Goal: Use online tool/utility: Utilize a website feature to perform a specific function

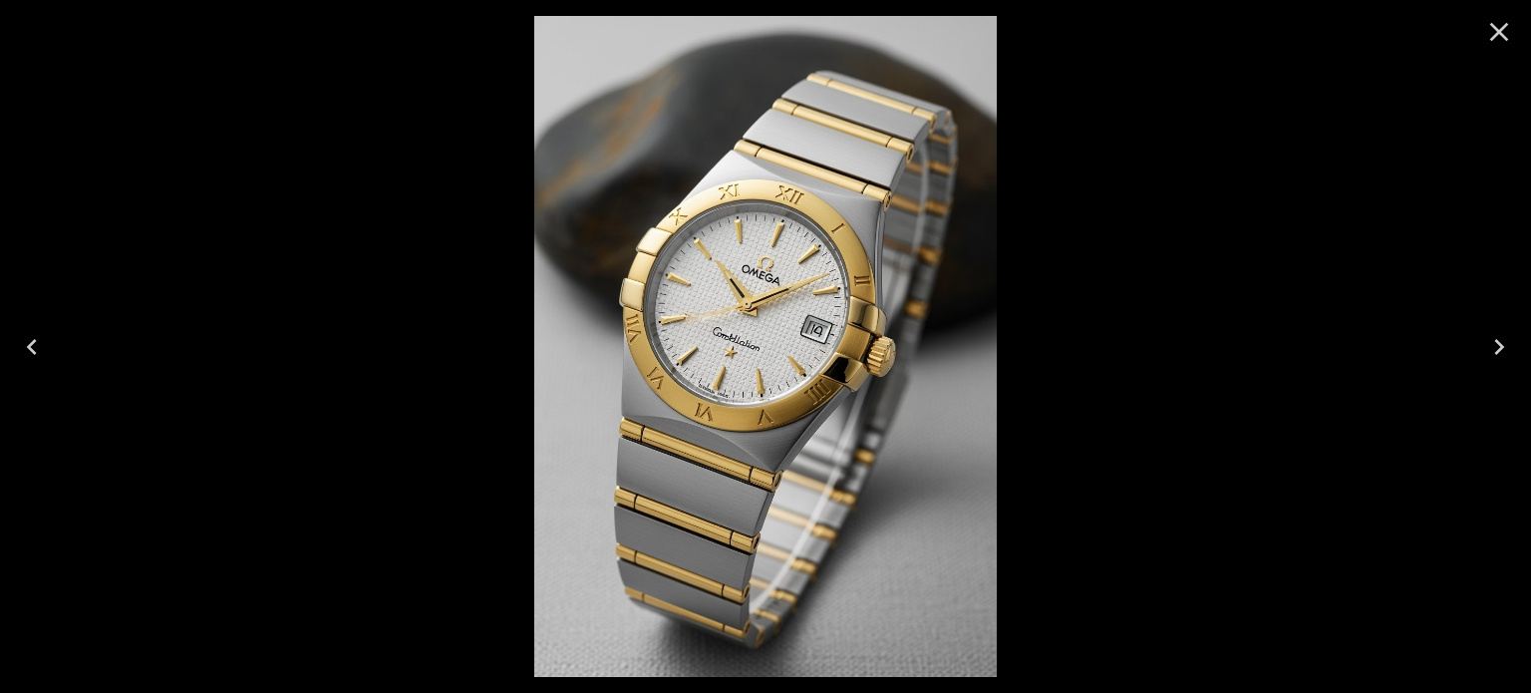
scroll to position [937, 0]
click at [1490, 342] on icon "Next" at bounding box center [1499, 347] width 32 height 32
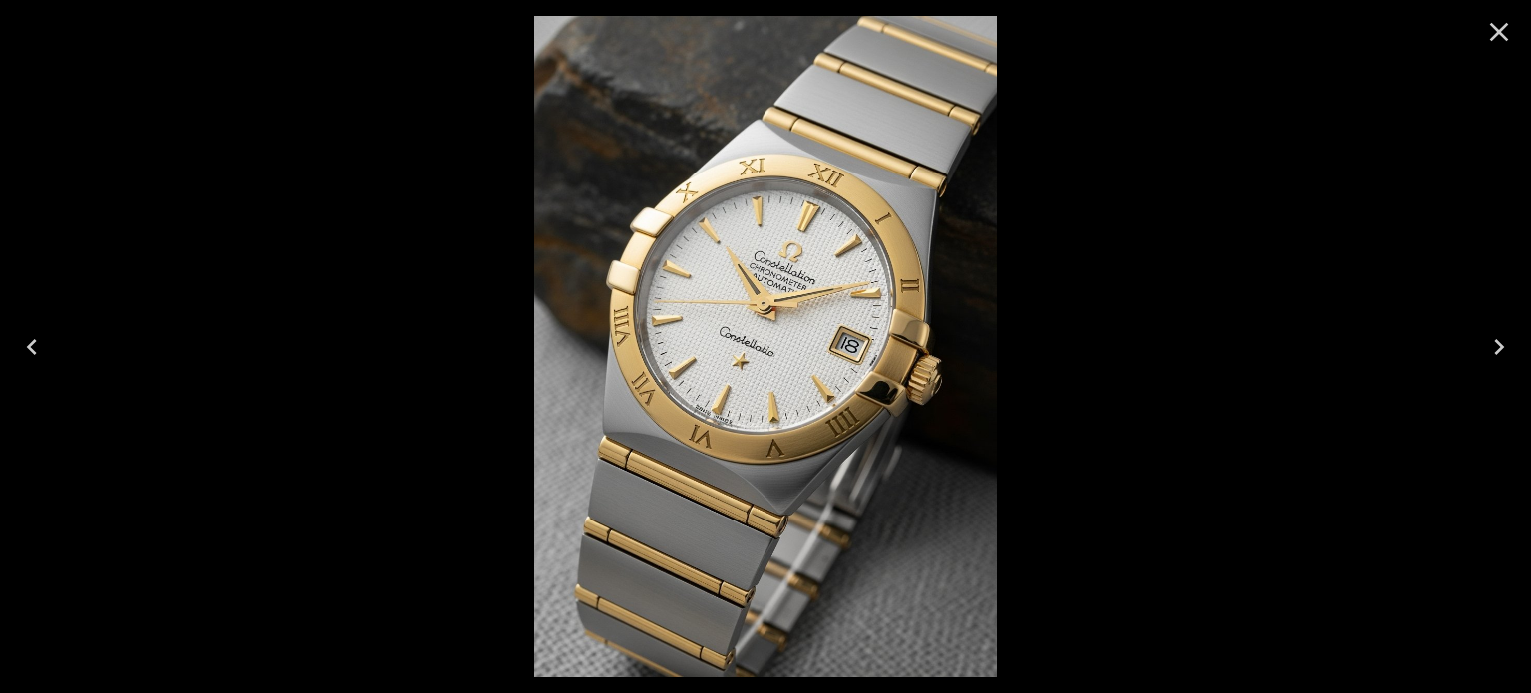
click at [1497, 27] on icon "Close" at bounding box center [1499, 32] width 32 height 32
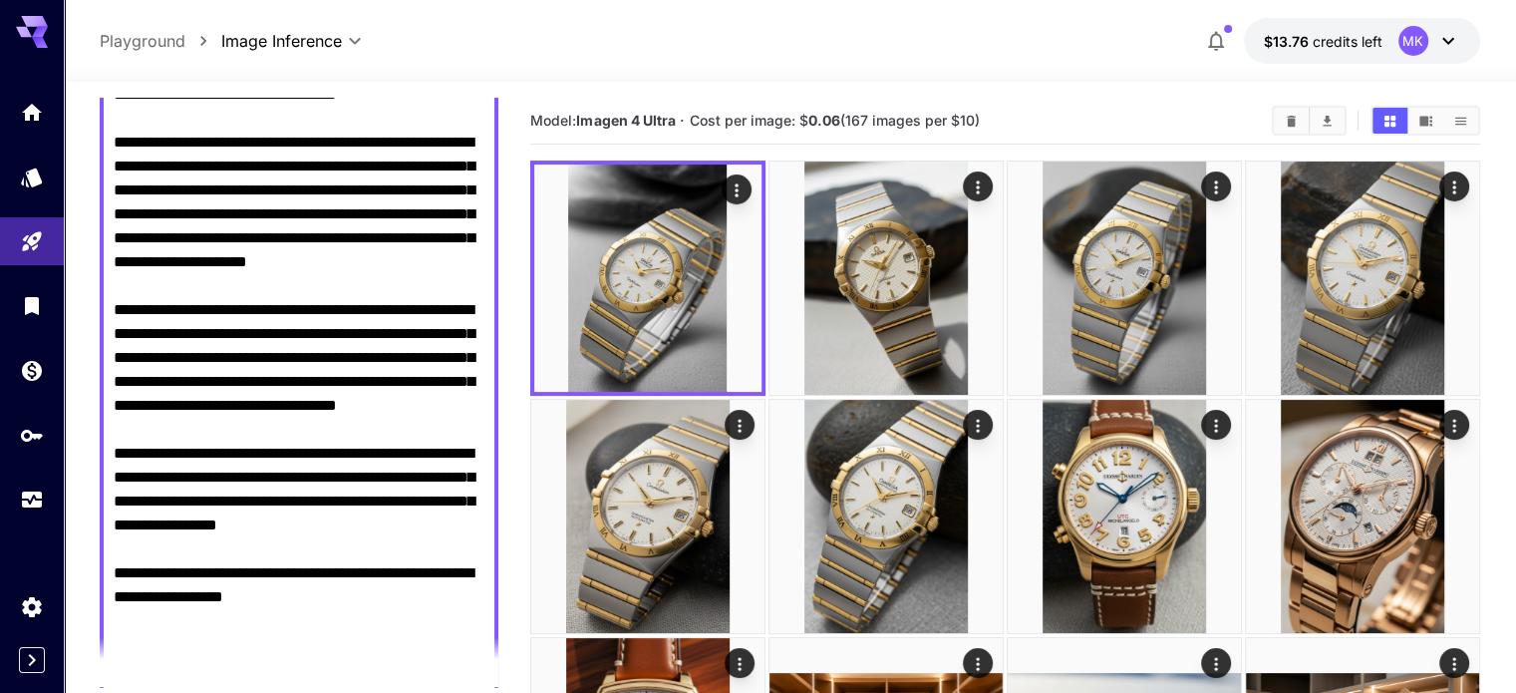
scroll to position [0, 0]
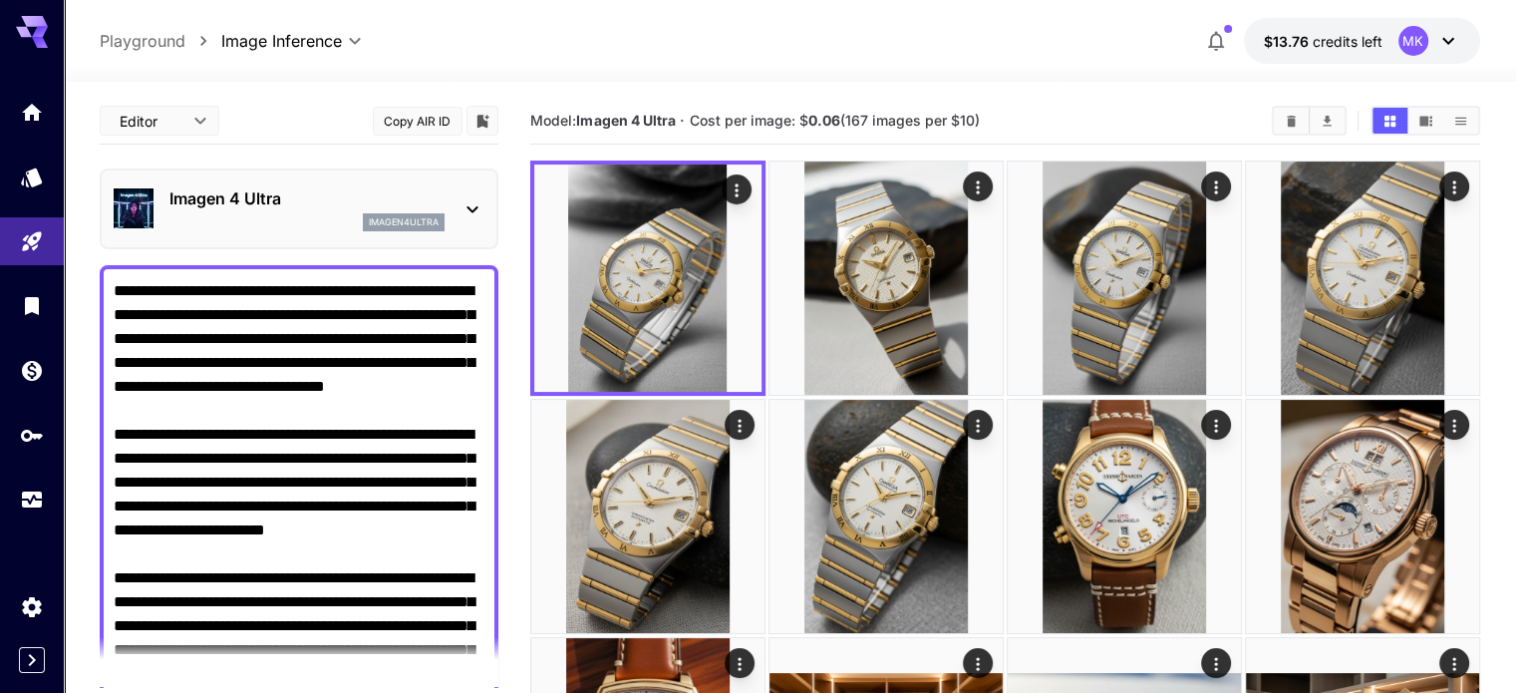
drag, startPoint x: 398, startPoint y: 478, endPoint x: 71, endPoint y: 31, distance: 554.2
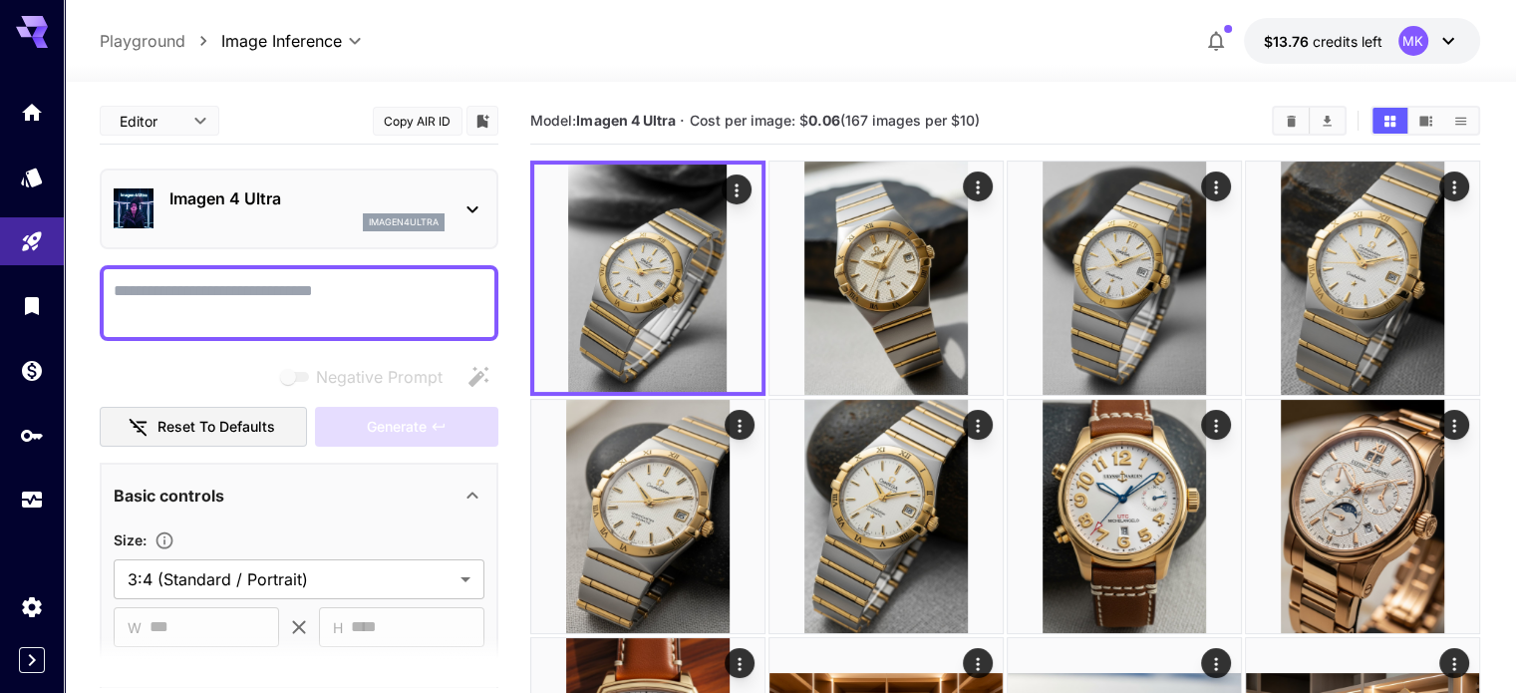
paste textarea "**********"
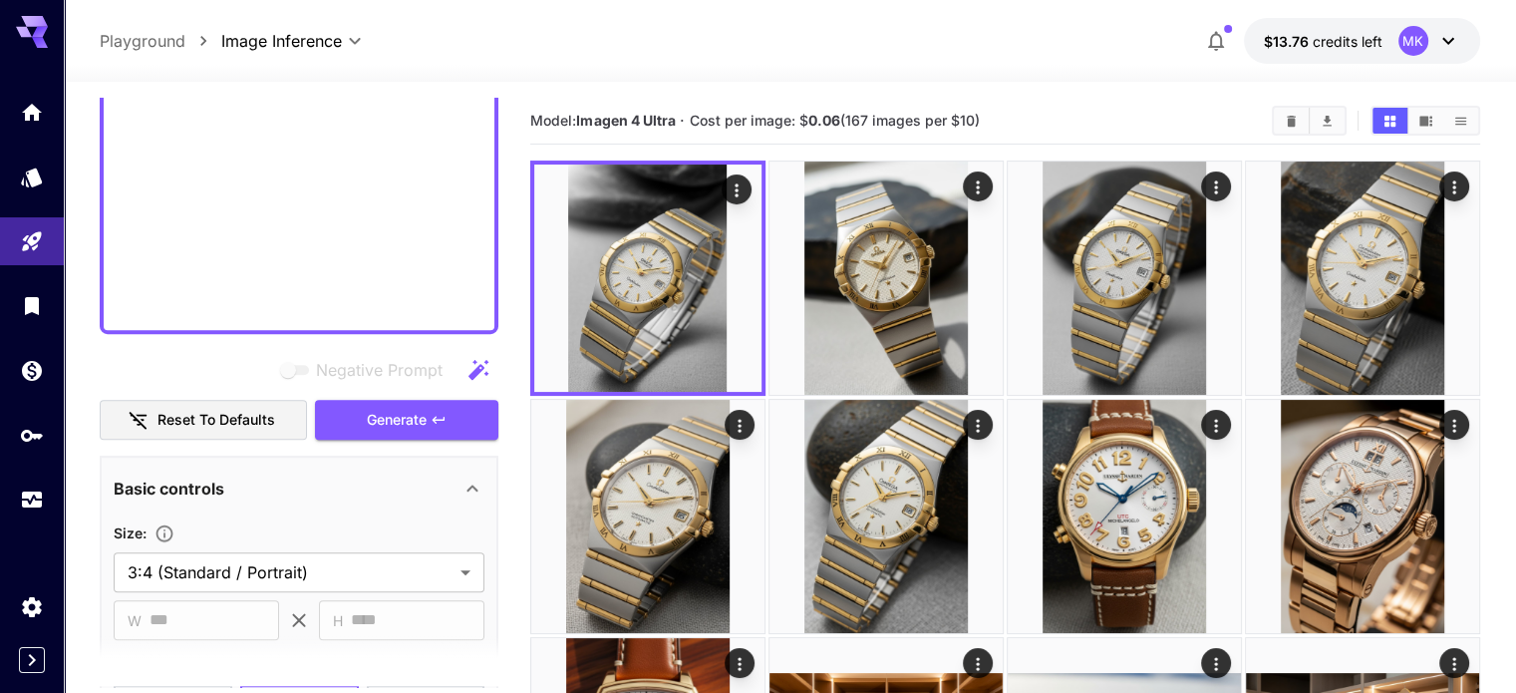
scroll to position [1423, 0]
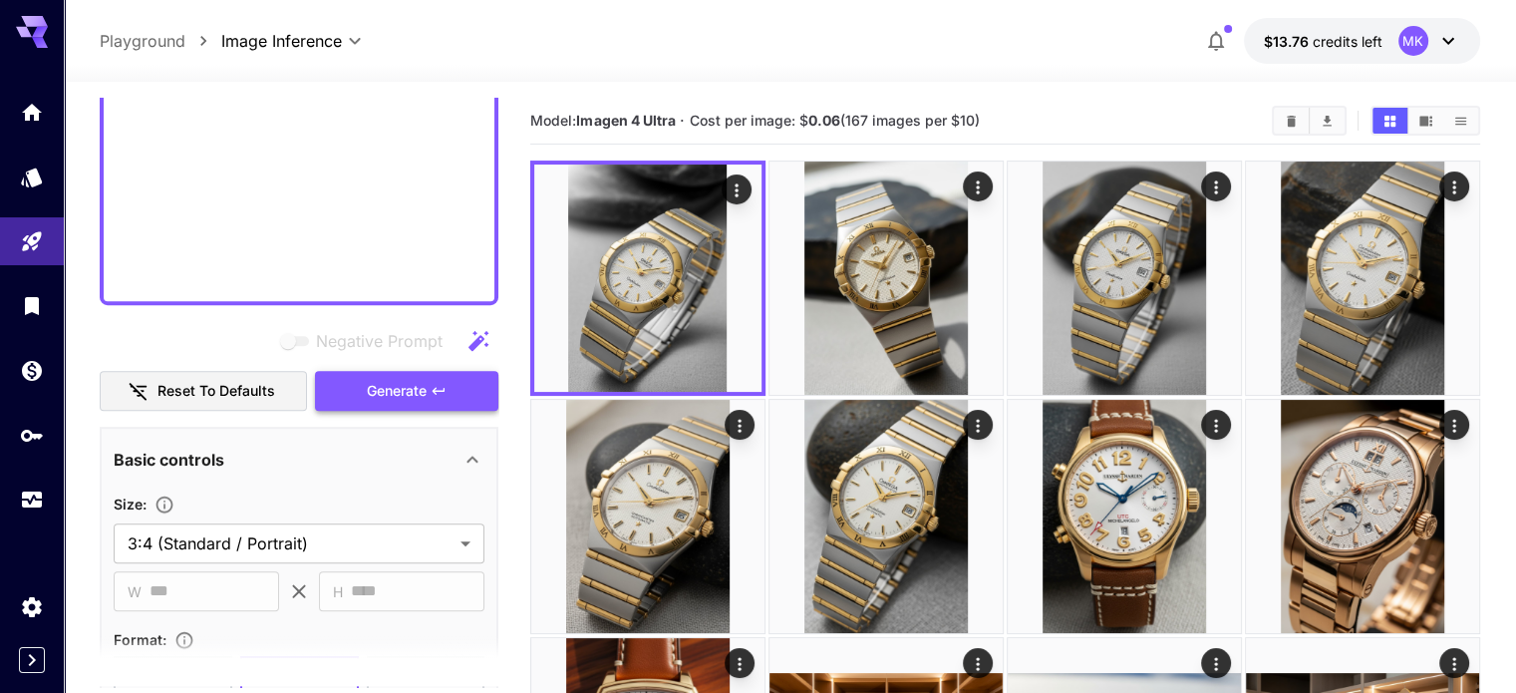
type textarea "**********"
click at [435, 392] on icon "button" at bounding box center [439, 391] width 16 height 16
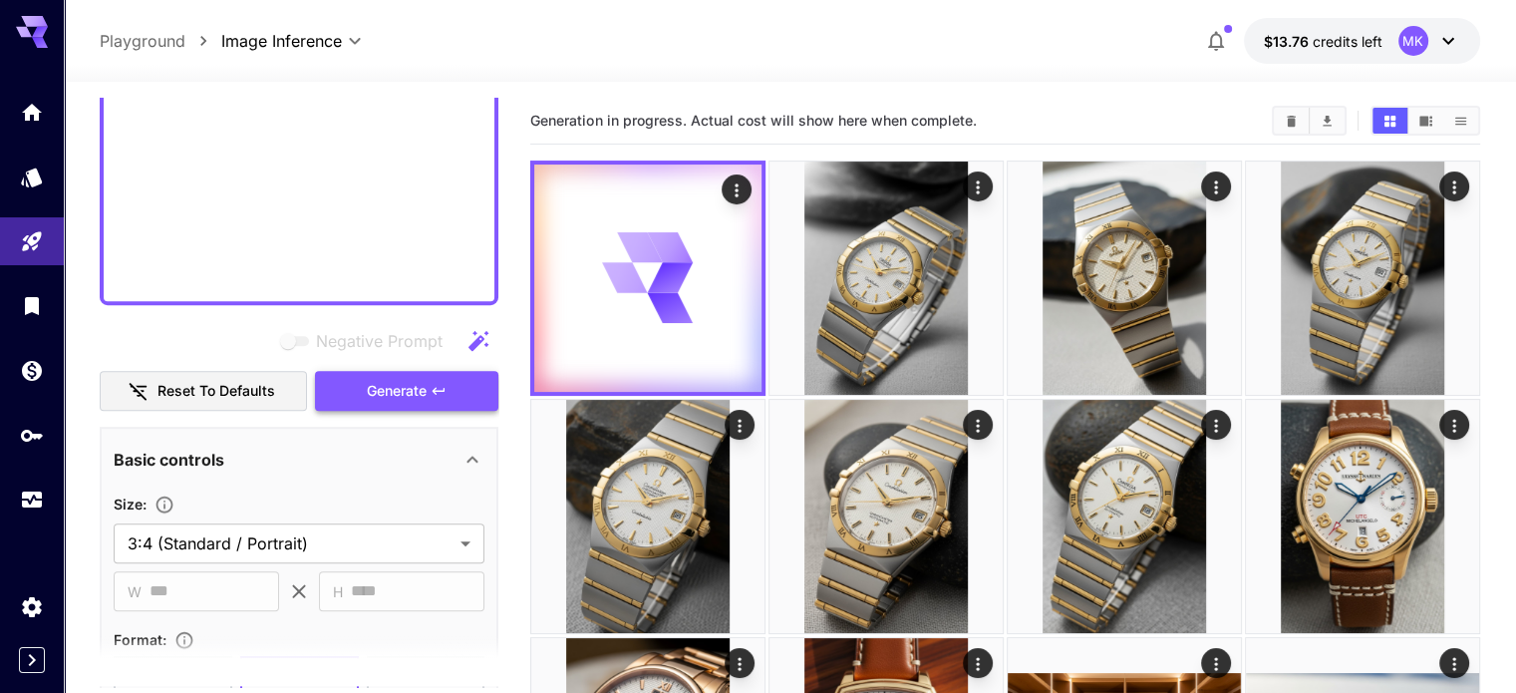
scroll to position [1622, 0]
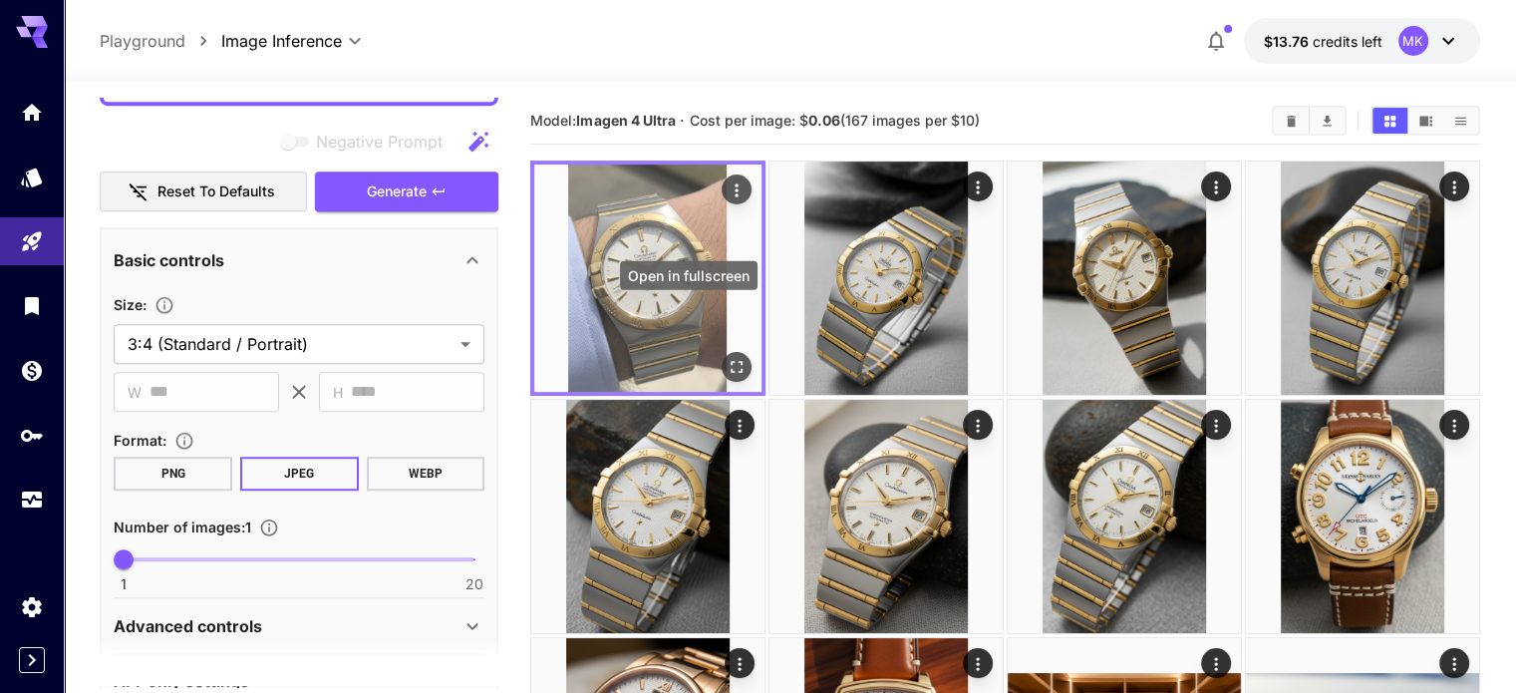
click at [731, 361] on icon "Open in fullscreen" at bounding box center [737, 367] width 12 height 12
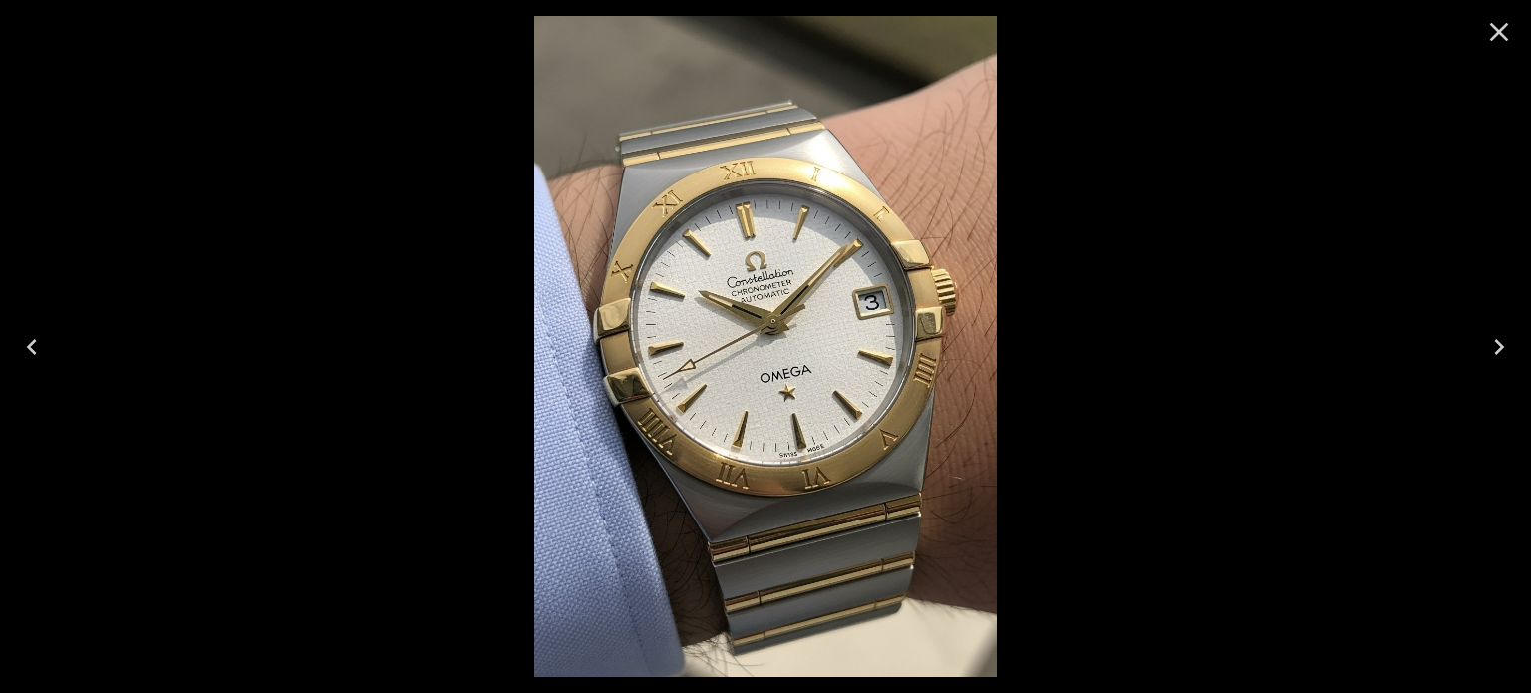
click at [1499, 21] on icon "Close" at bounding box center [1499, 32] width 32 height 32
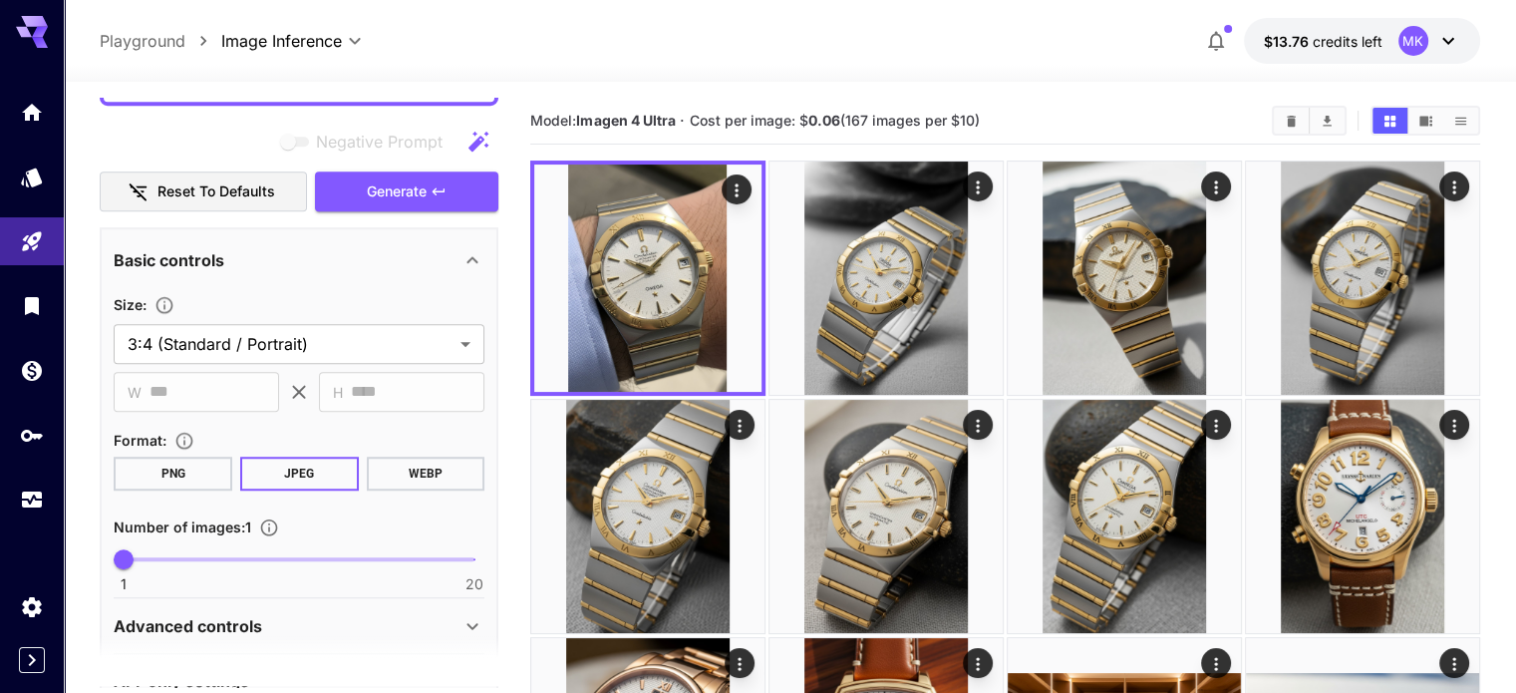
scroll to position [1224, 0]
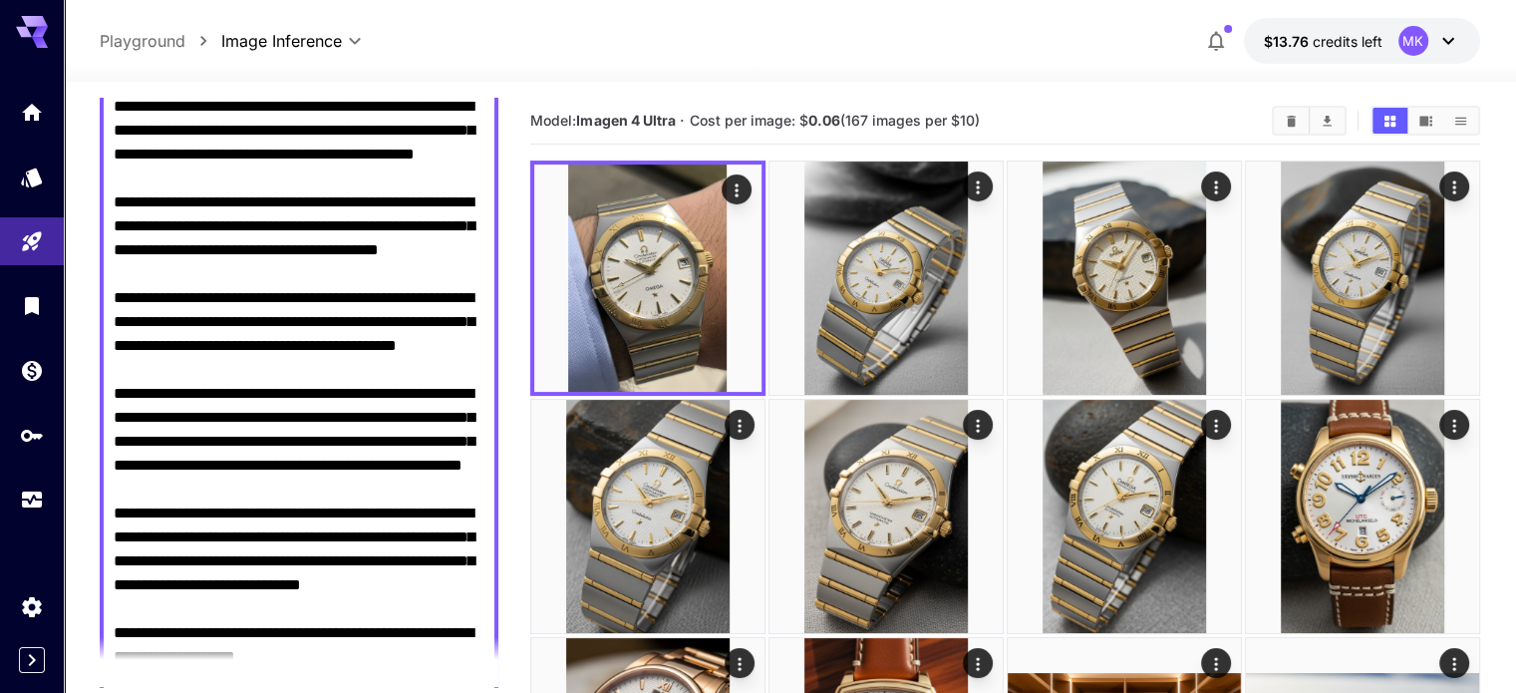
scroll to position [0, 0]
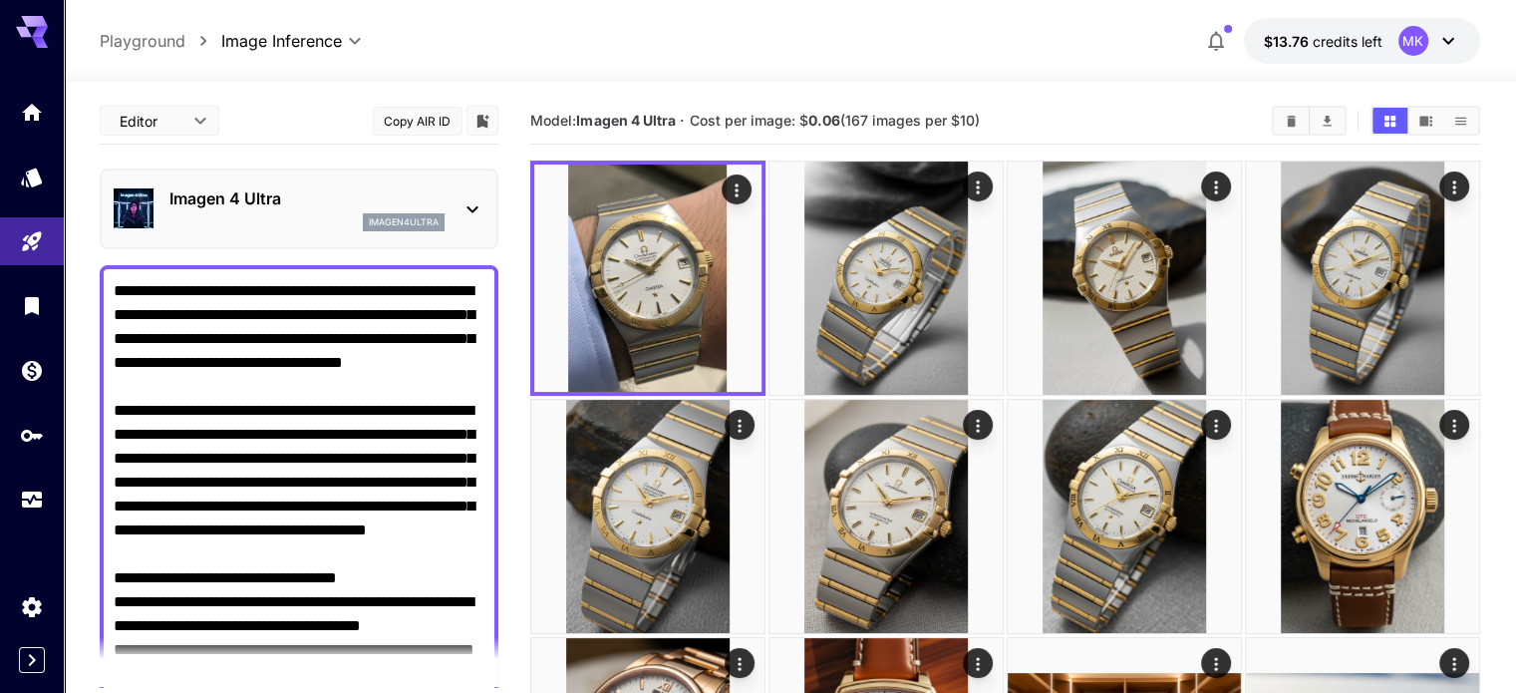
drag, startPoint x: 413, startPoint y: 489, endPoint x: 95, endPoint y: -15, distance: 596.1
paste textarea "**********"
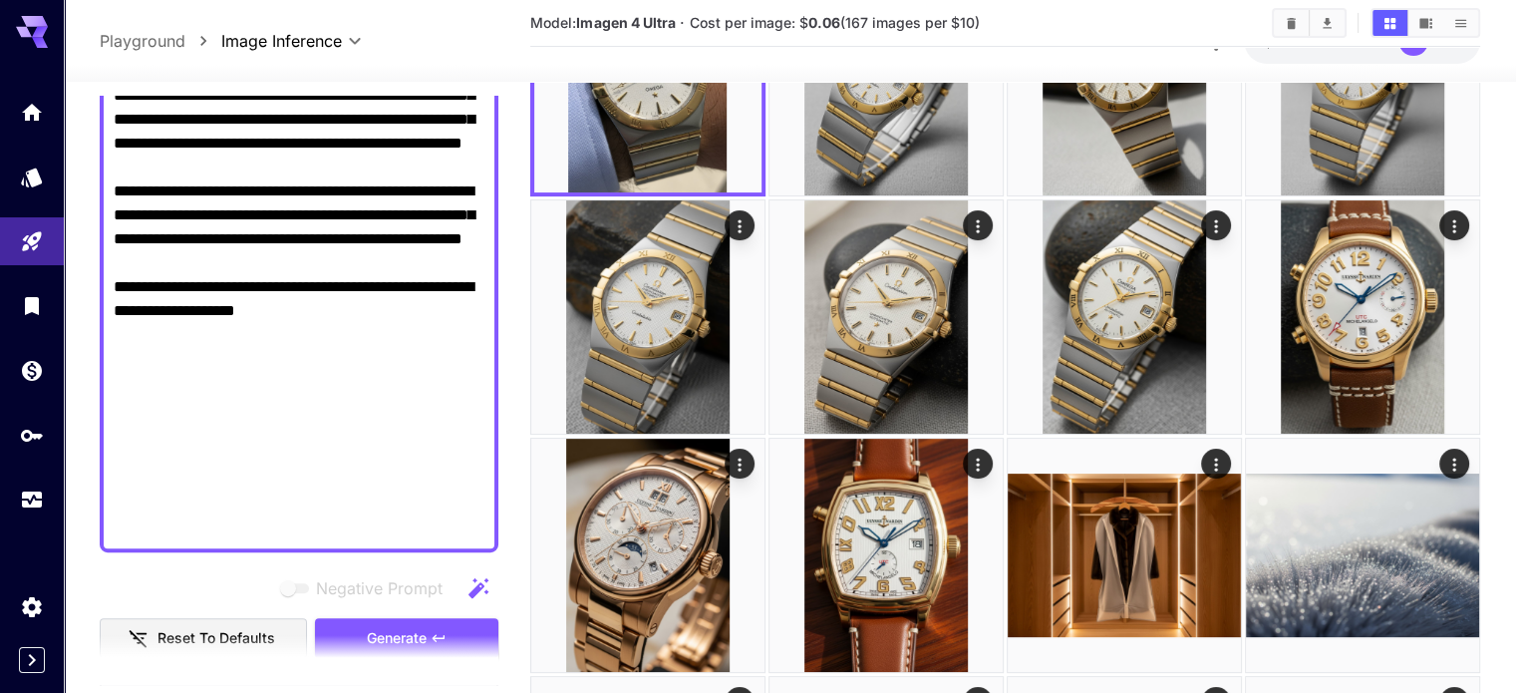
scroll to position [1395, 0]
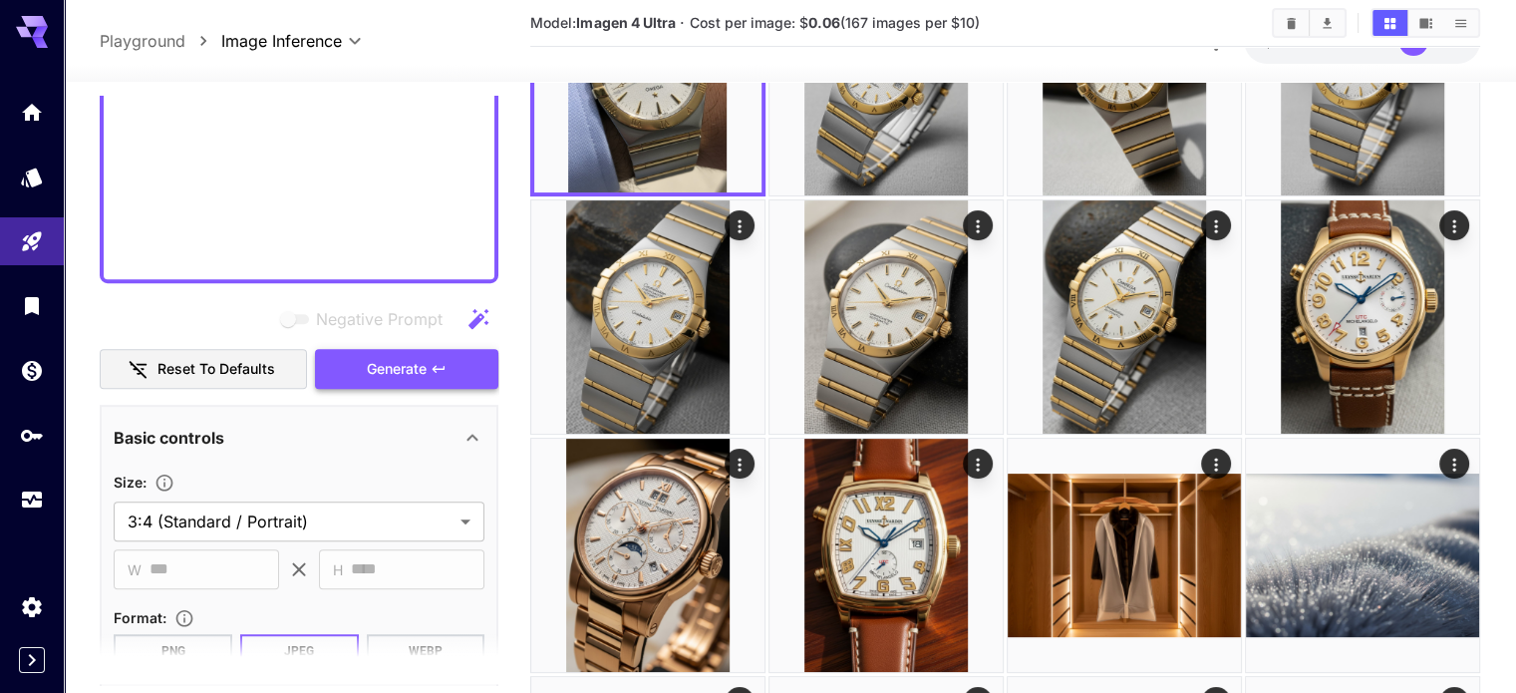
type textarea "**********"
click at [427, 372] on span "Generate" at bounding box center [397, 369] width 60 height 25
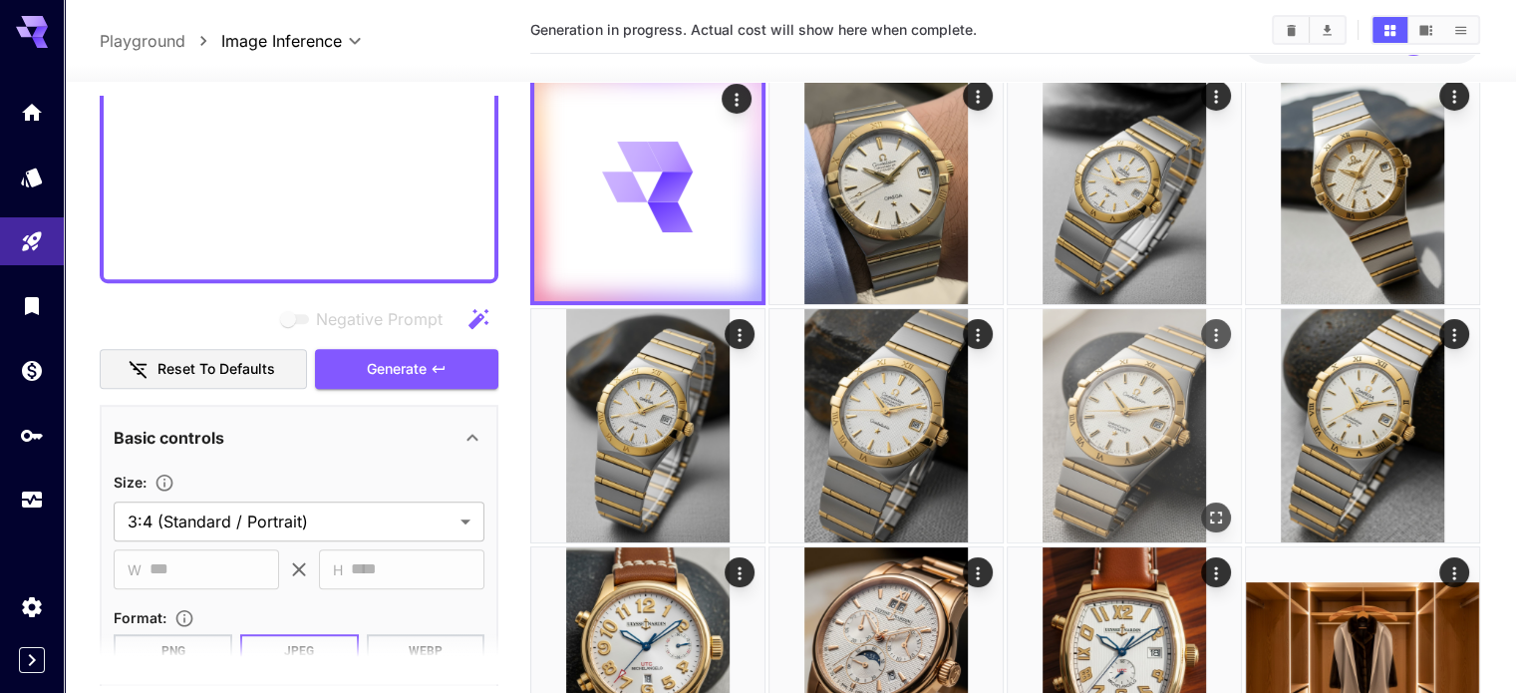
scroll to position [0, 0]
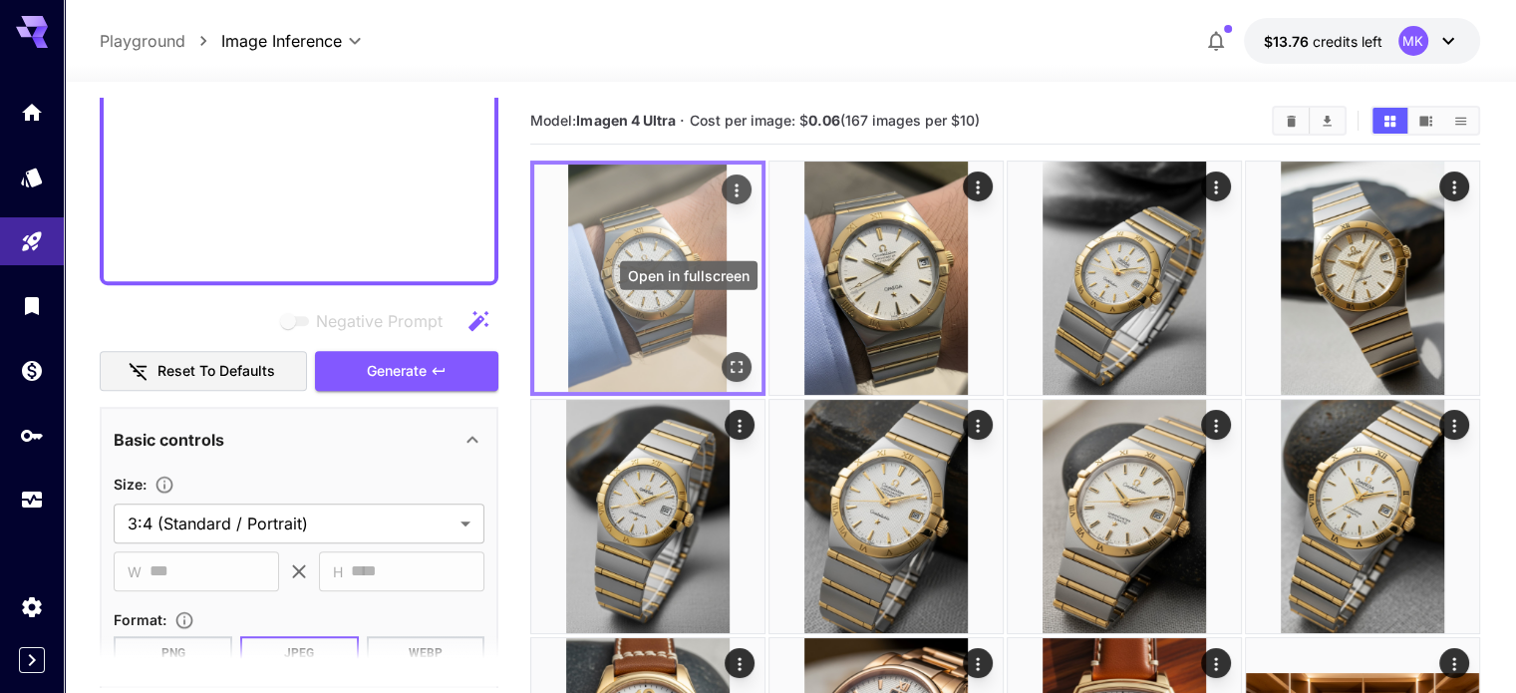
click at [722, 352] on button "Open in fullscreen" at bounding box center [737, 367] width 30 height 30
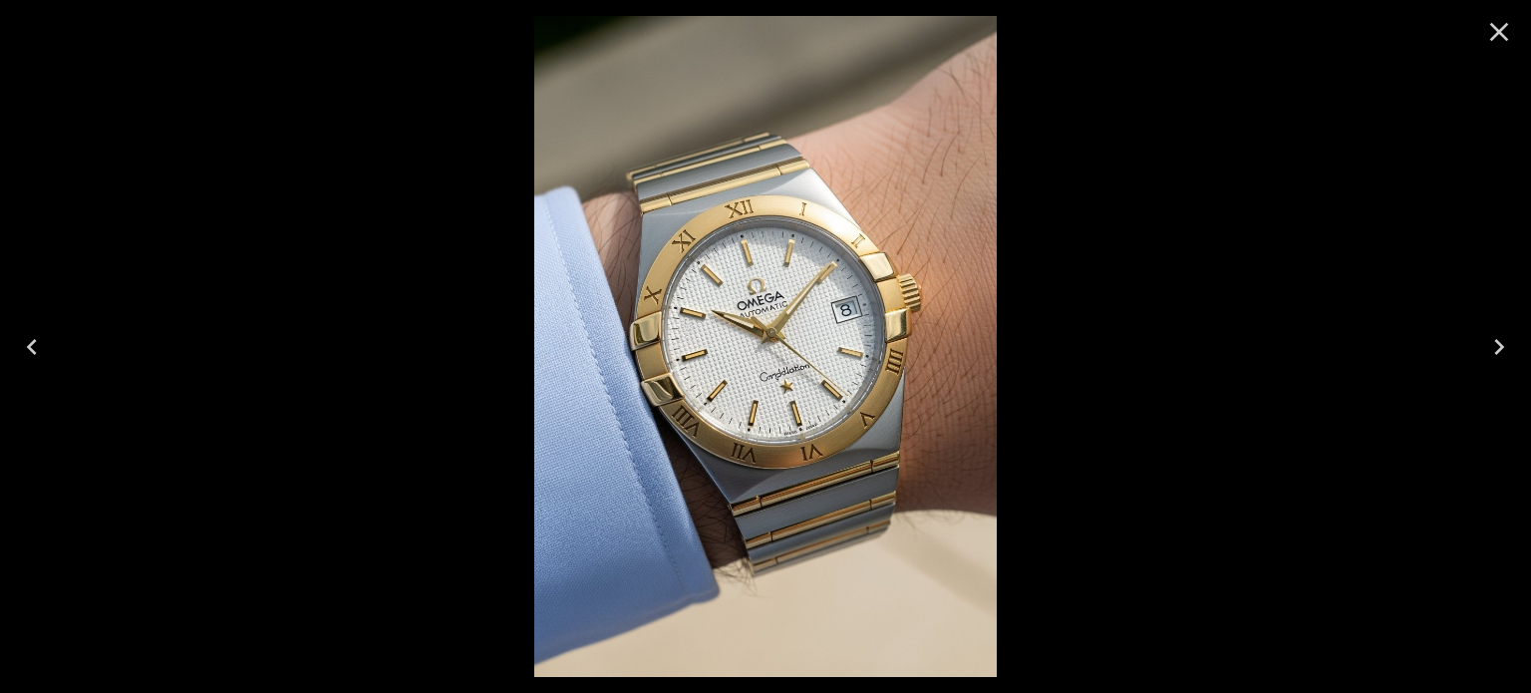
click at [1503, 342] on icon "Next" at bounding box center [1499, 347] width 32 height 32
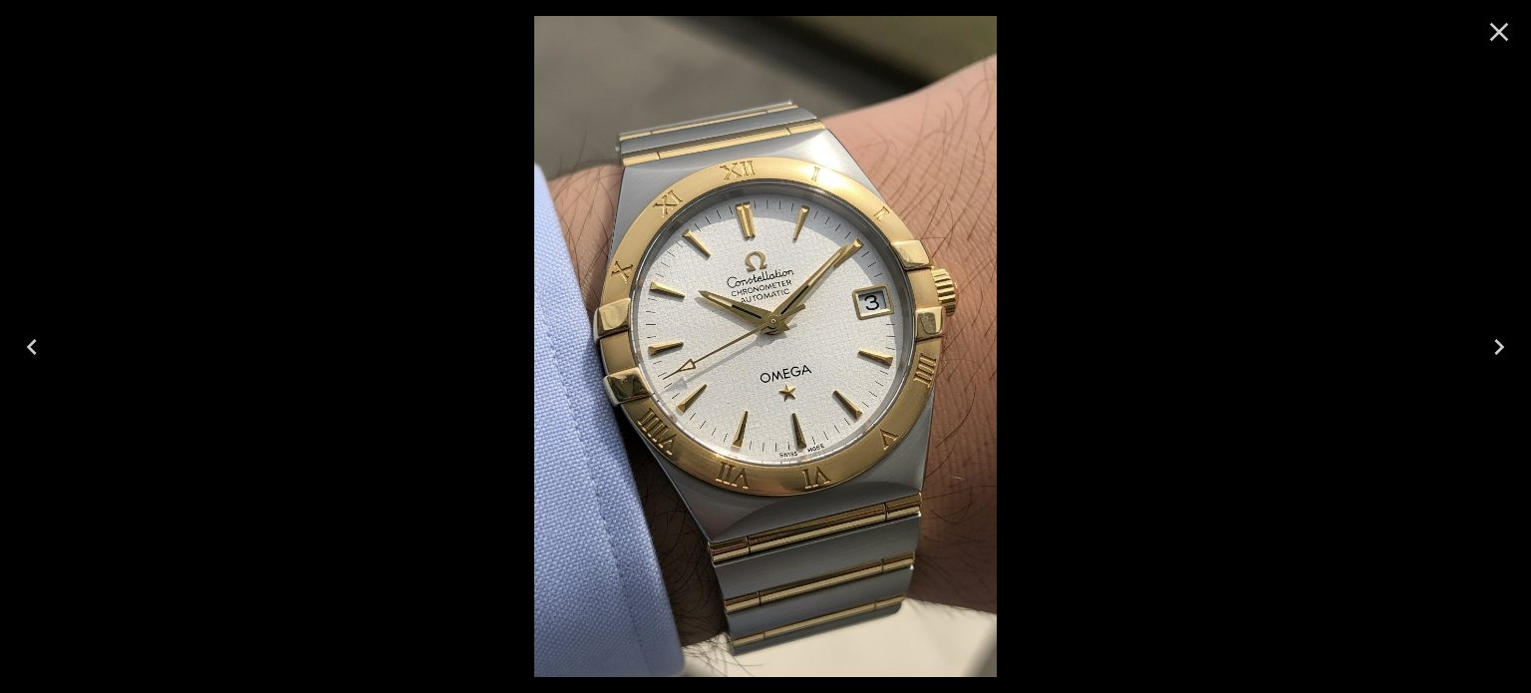
click at [34, 340] on icon "Previous" at bounding box center [32, 347] width 10 height 16
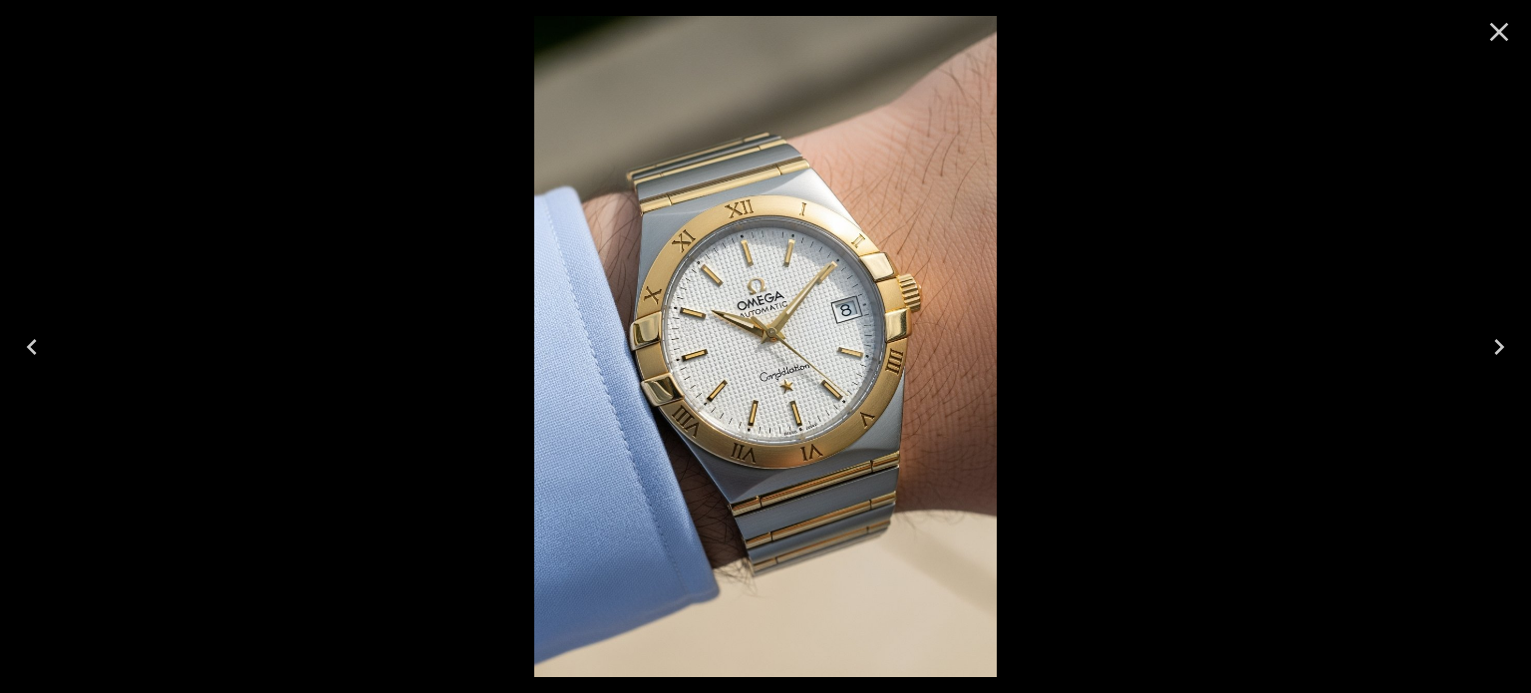
click at [1499, 27] on icon "Close" at bounding box center [1499, 32] width 32 height 32
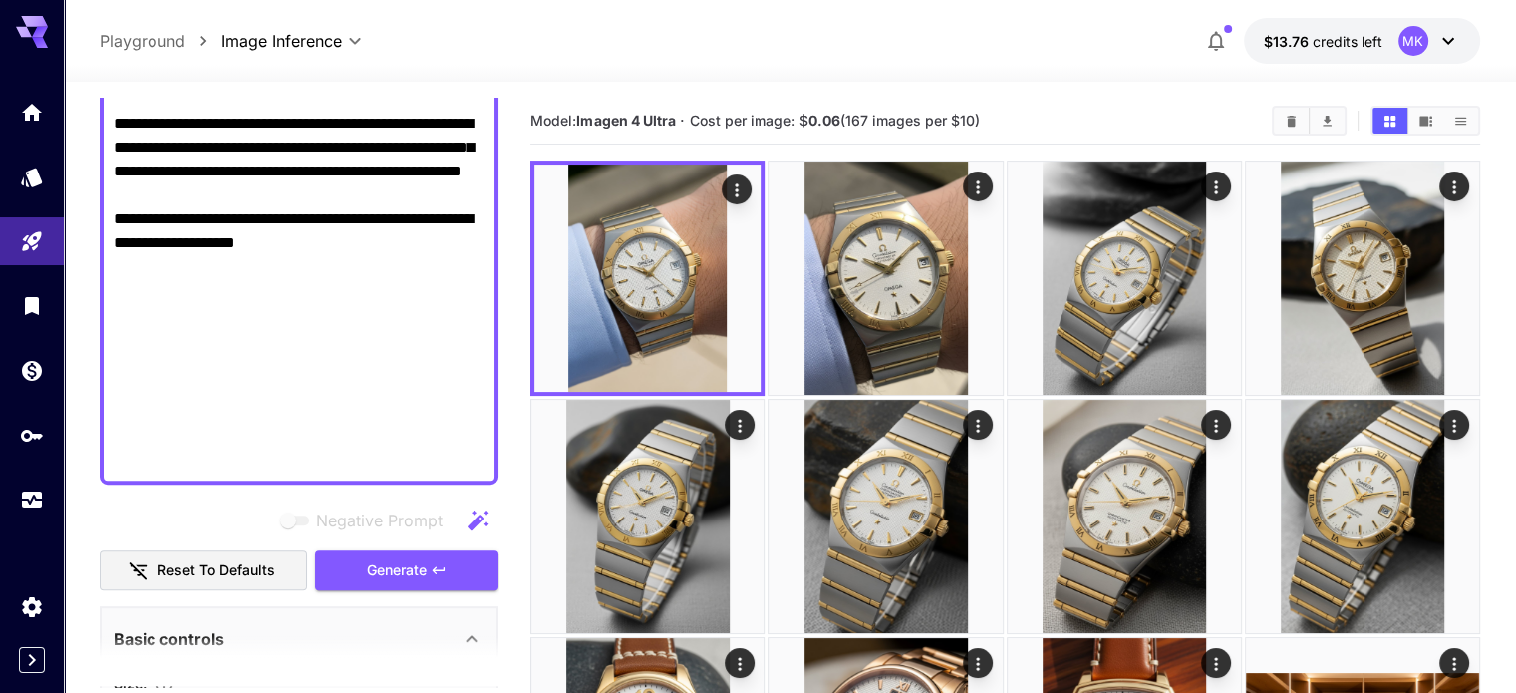
scroll to position [997, 0]
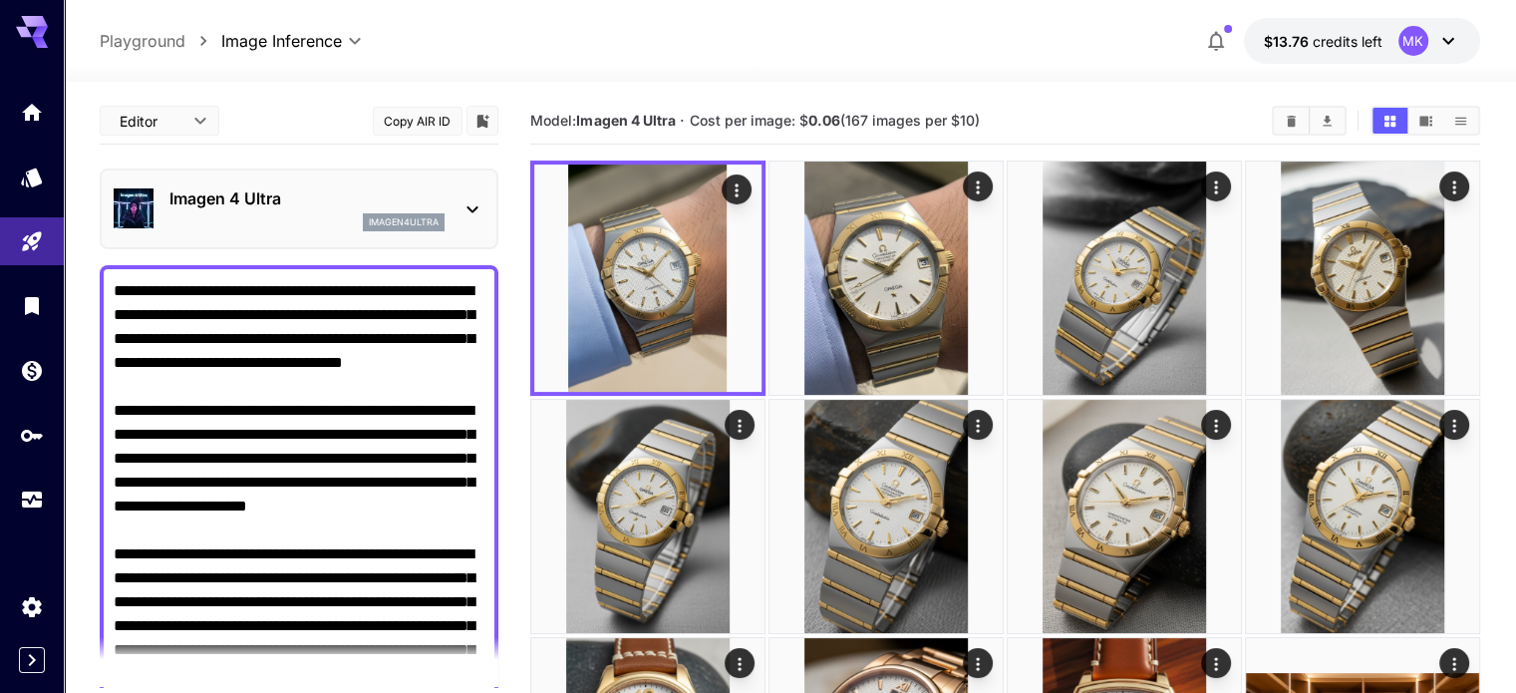
scroll to position [997, 0]
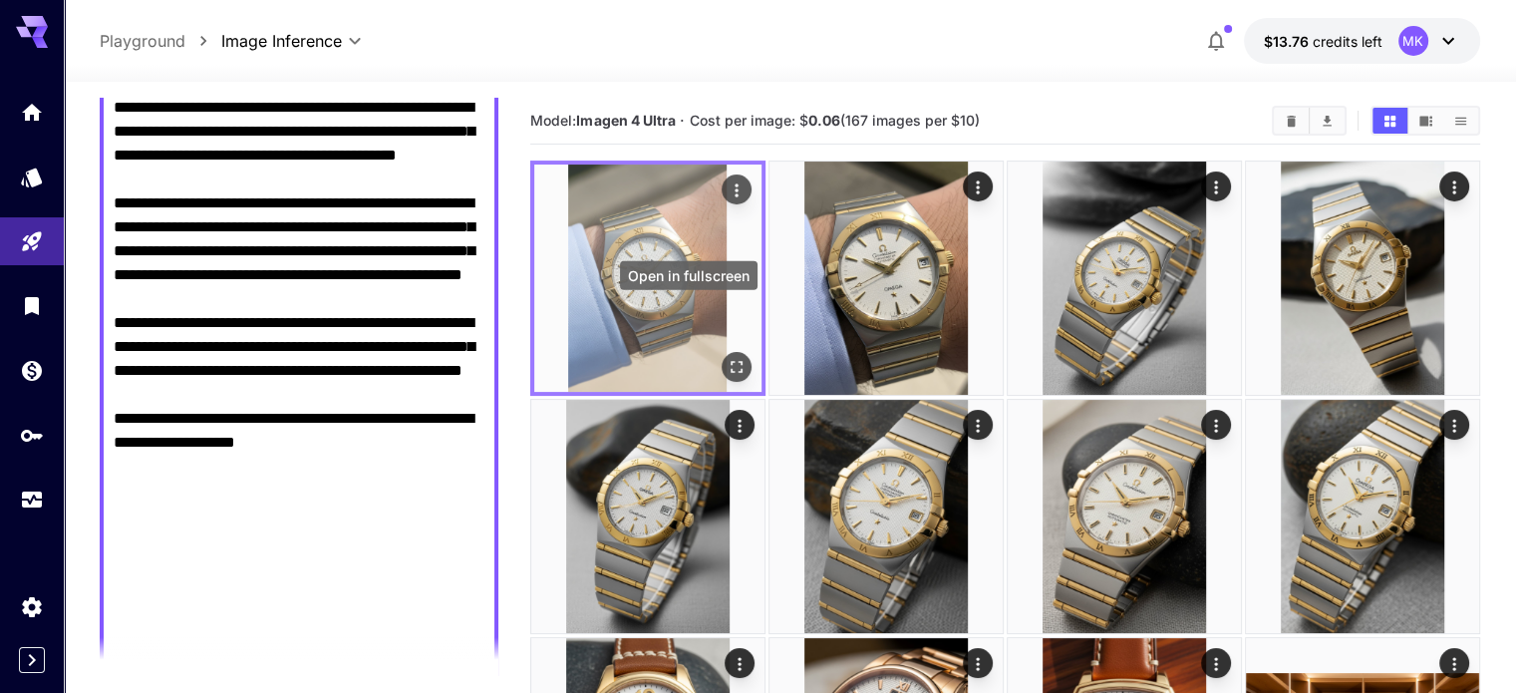
click at [727, 357] on icon "Open in fullscreen" at bounding box center [737, 367] width 20 height 20
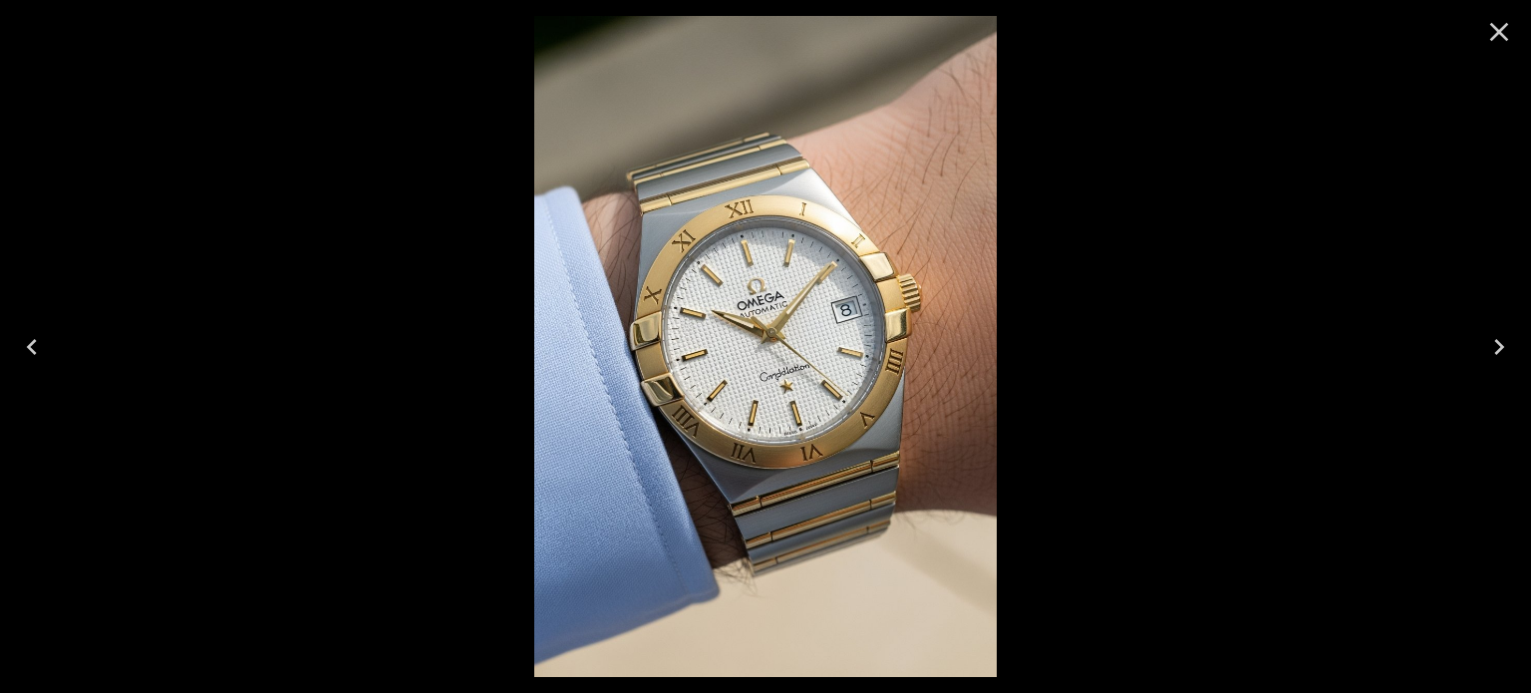
click at [1501, 340] on icon "Next" at bounding box center [1499, 347] width 32 height 32
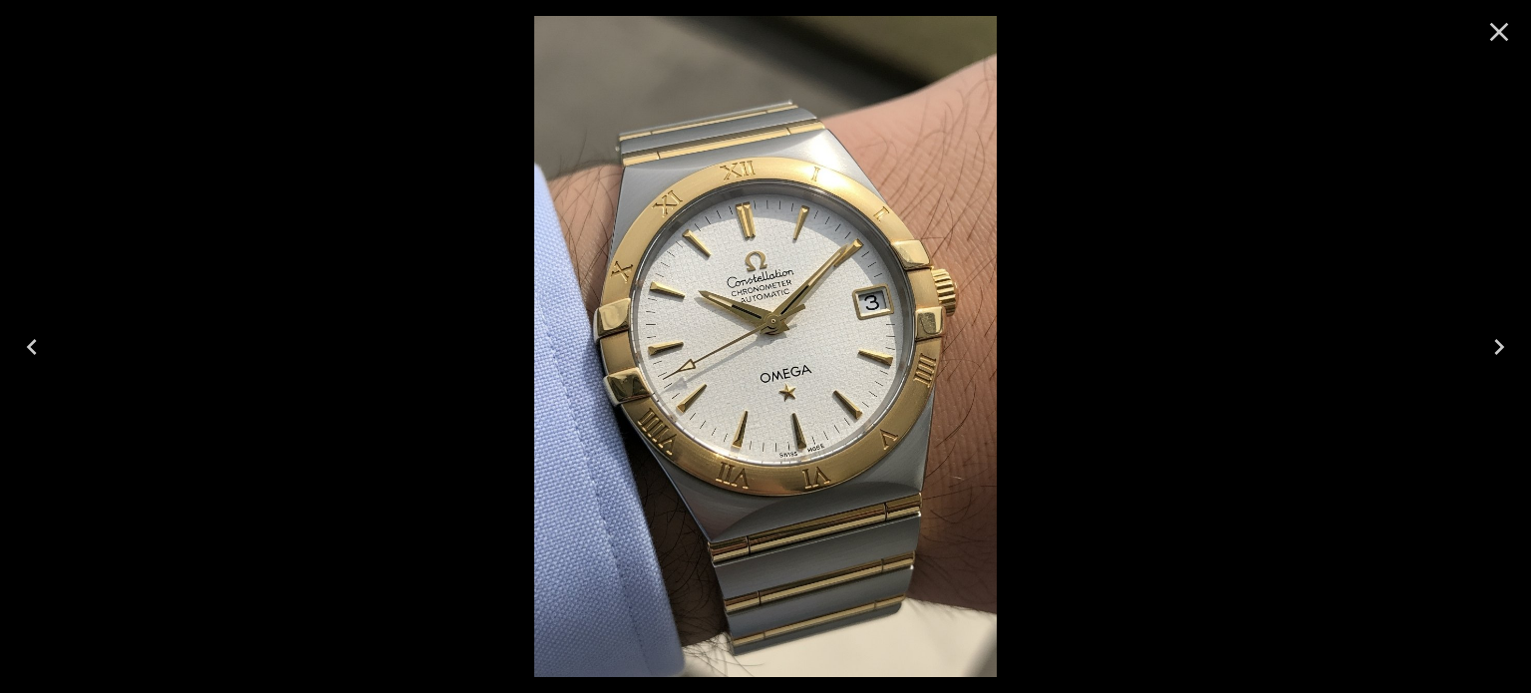
click at [1501, 340] on icon "Next" at bounding box center [1499, 347] width 32 height 32
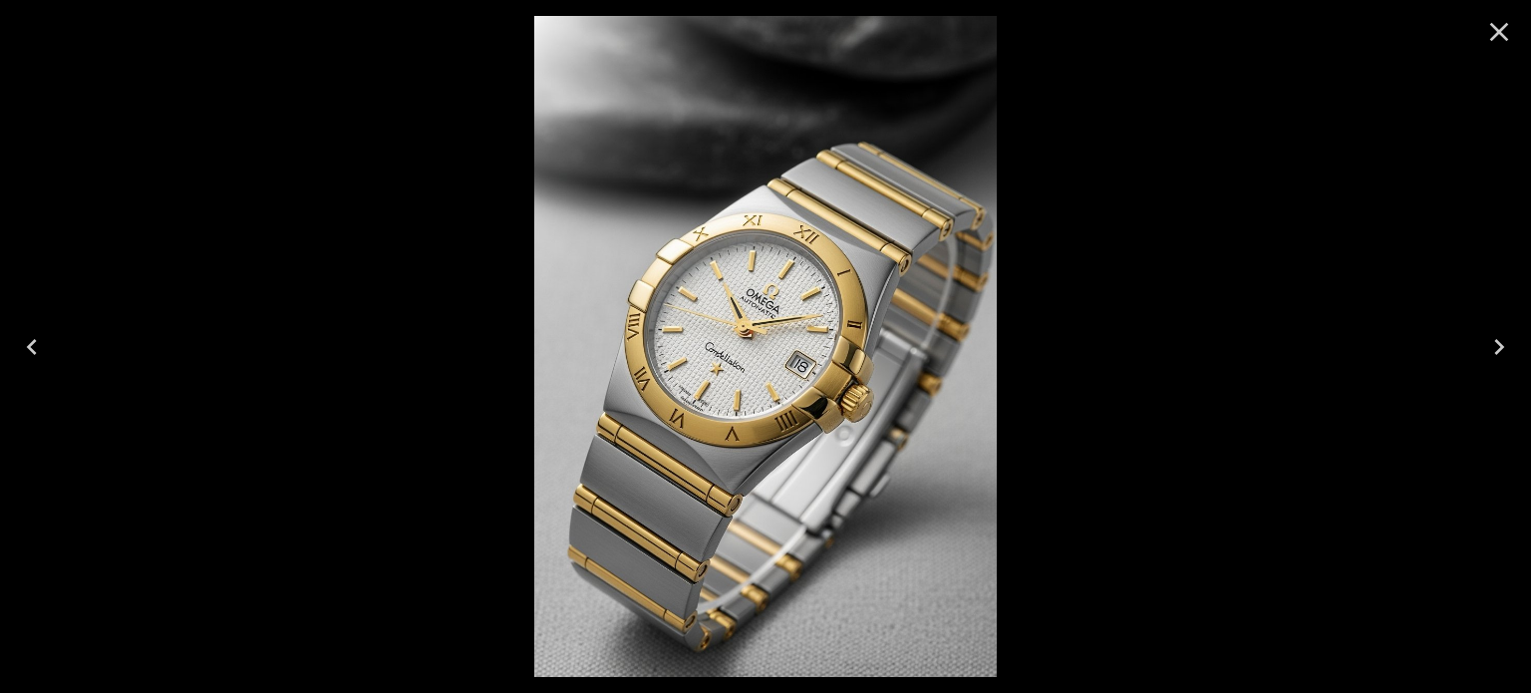
click at [1501, 340] on icon "Next" at bounding box center [1499, 347] width 32 height 32
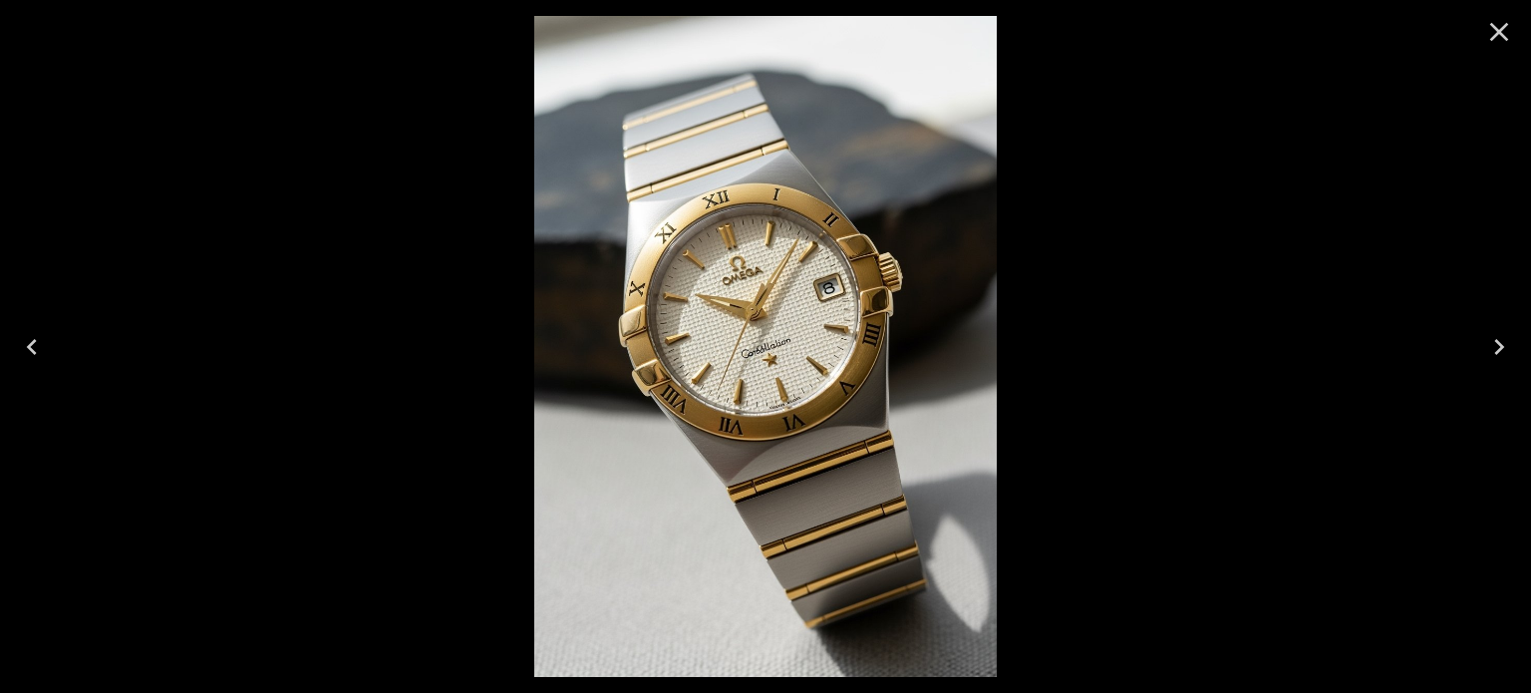
click at [1500, 32] on icon "Close" at bounding box center [1499, 32] width 19 height 19
